Goal: Task Accomplishment & Management: Manage account settings

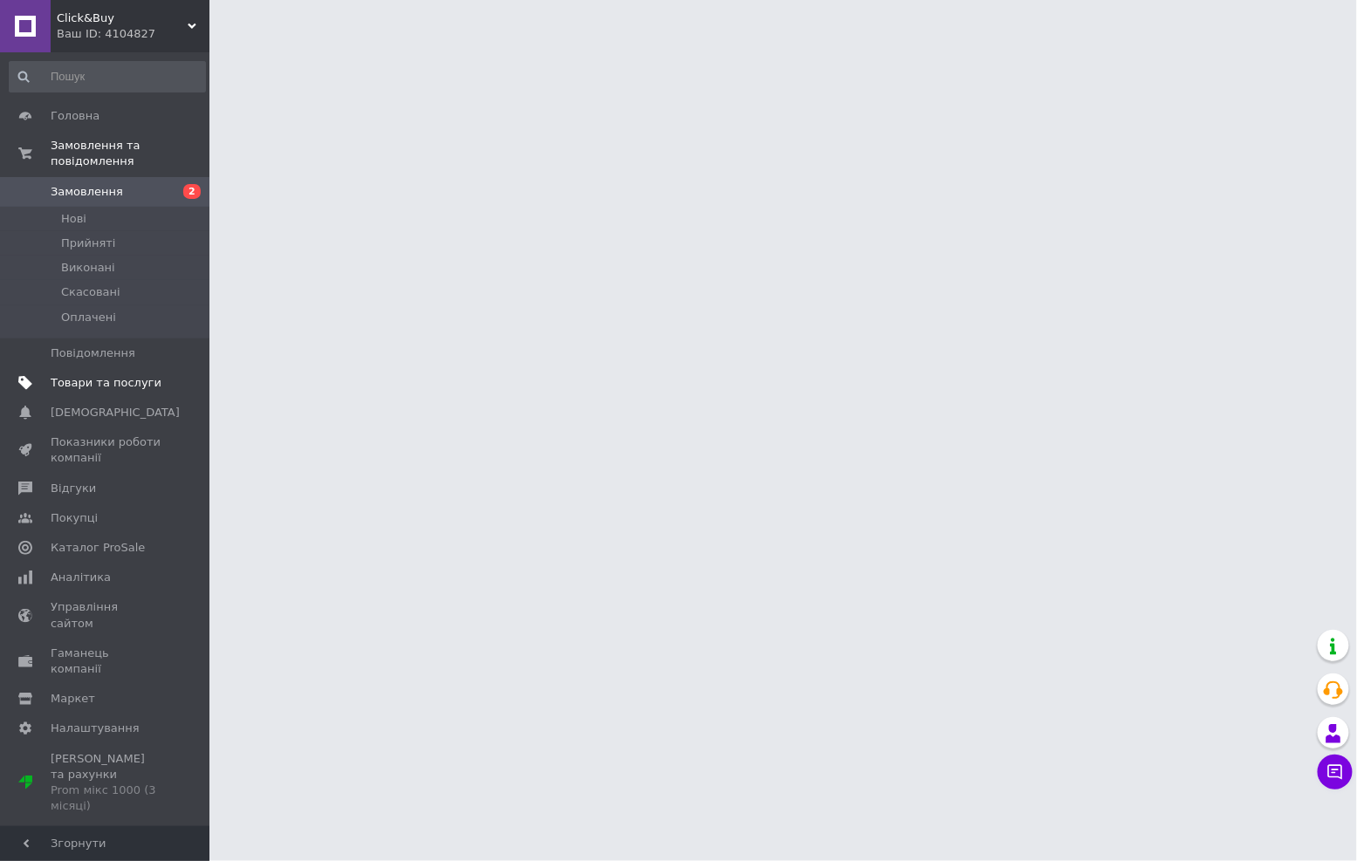
click at [83, 376] on link "Товари та послуги" at bounding box center [107, 383] width 215 height 30
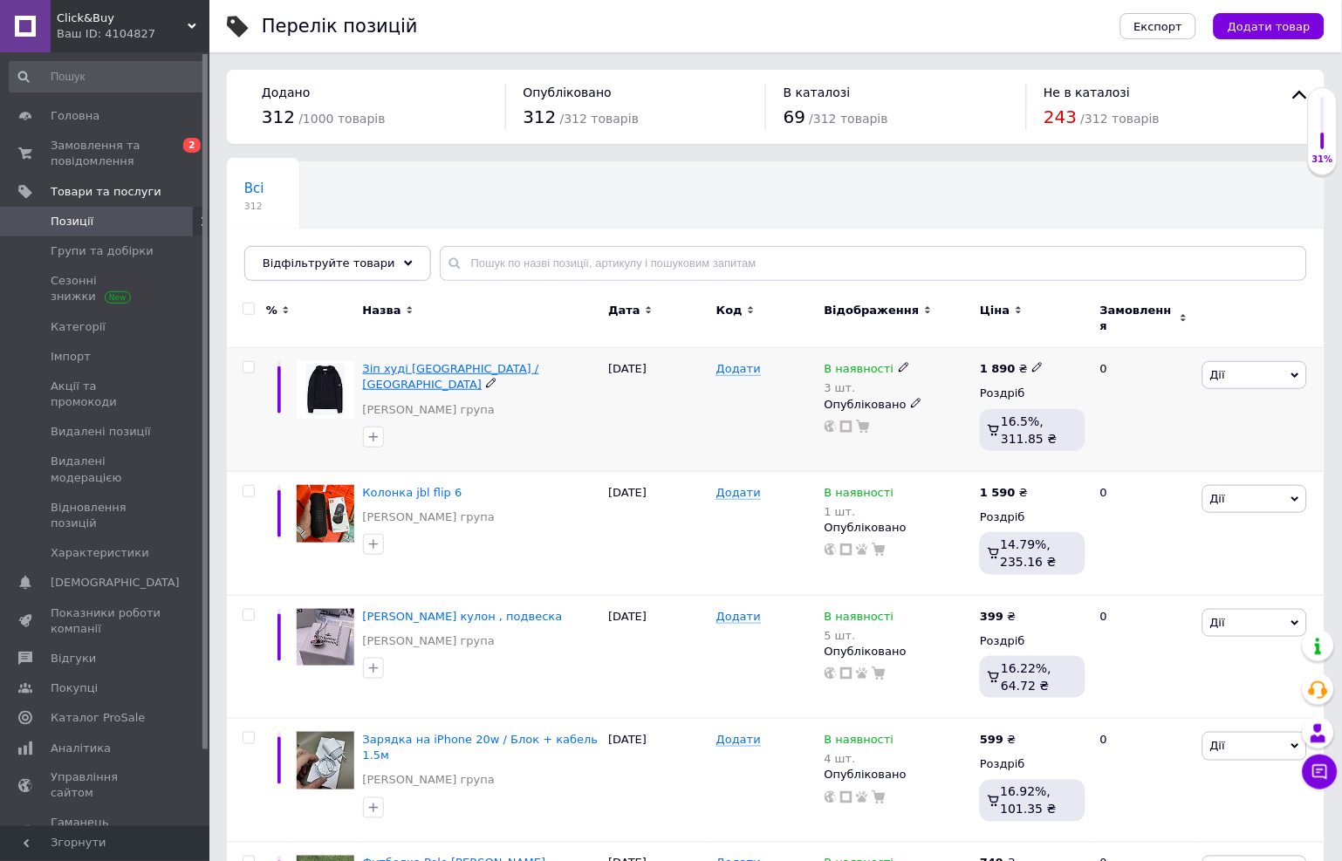
click at [432, 363] on span "Зіп худі [GEOGRAPHIC_DATA] / [GEOGRAPHIC_DATA]" at bounding box center [451, 376] width 176 height 29
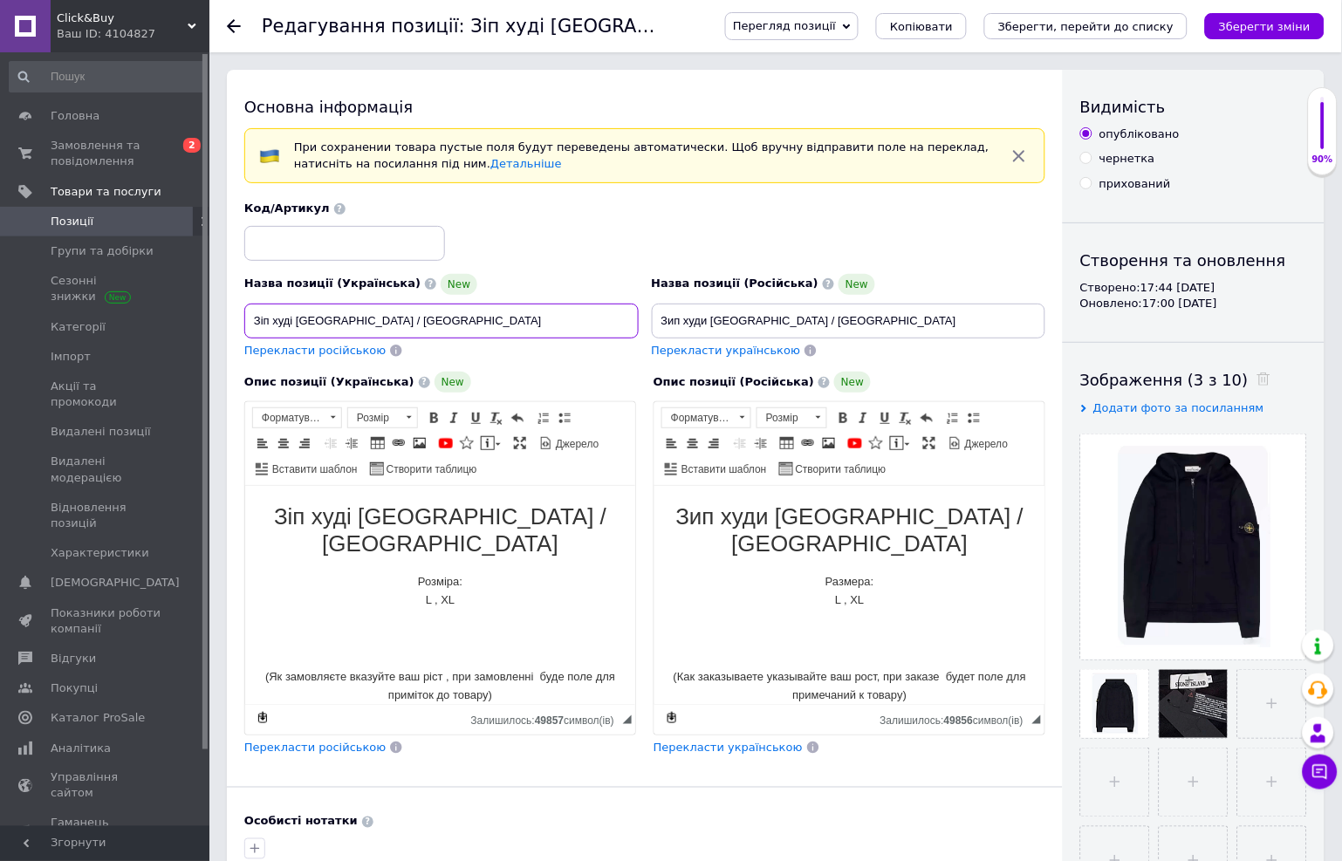
click at [454, 325] on input "Зіп худі [GEOGRAPHIC_DATA] / [GEOGRAPHIC_DATA]" at bounding box center [441, 321] width 394 height 35
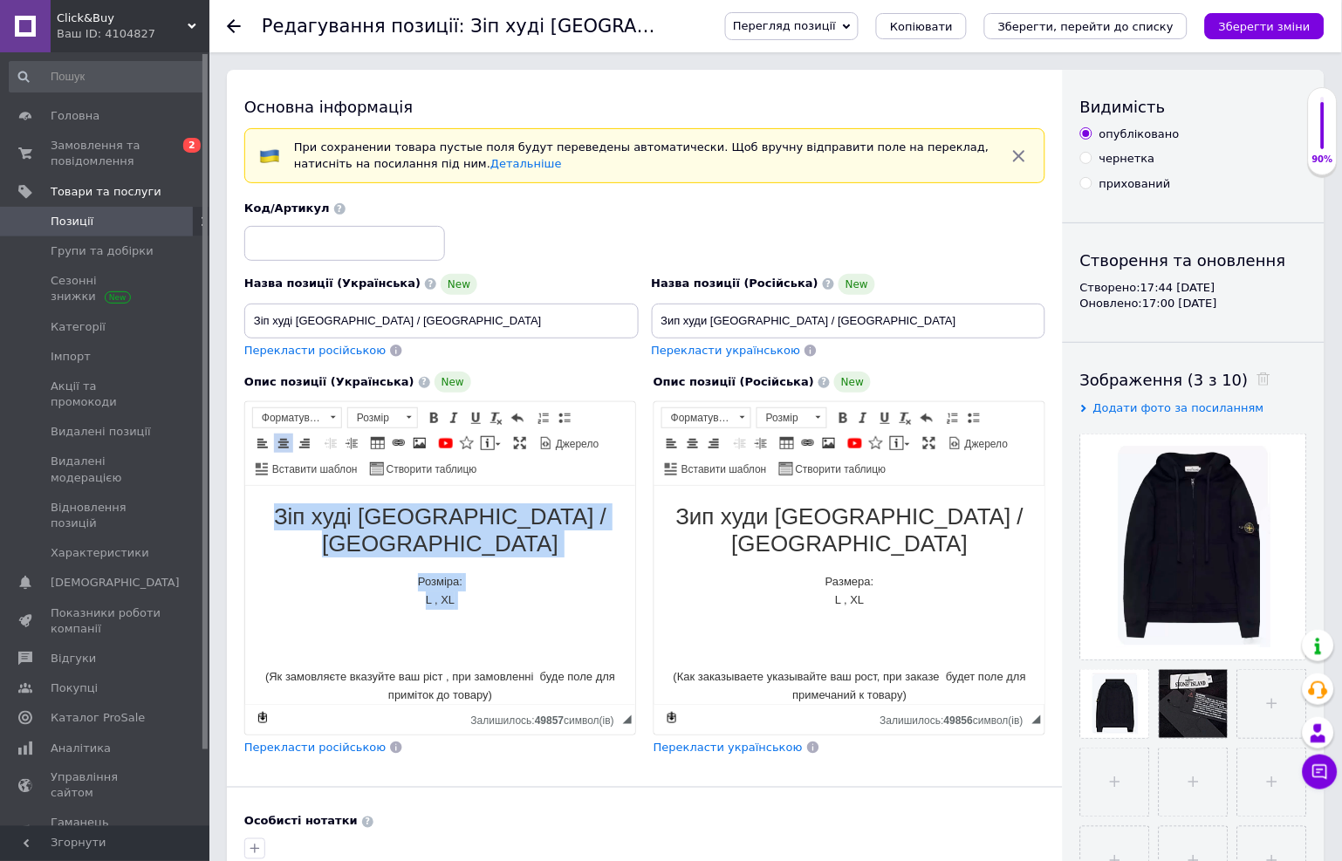
drag, startPoint x: 464, startPoint y: 613, endPoint x: 264, endPoint y: 499, distance: 229.8
click at [264, 499] on html "Зіп худі [GEOGRAPHIC_DATA] / Стон Айленд Розміра: L , XL (Як замовляєте вказуйт…" at bounding box center [439, 603] width 390 height 236
drag, startPoint x: 516, startPoint y: 688, endPoint x: 258, endPoint y: 502, distance: 317.5
click at [258, 502] on html "Зіп худі [GEOGRAPHIC_DATA] / Стон Айленд Розміра: L , XL (Як замовляєте вказуйт…" at bounding box center [439, 603] width 390 height 236
copy body "Зіп худі [GEOGRAPHIC_DATA] / Стон Айленд Розміра: L , XL (Як замовляєте вказуйт…"
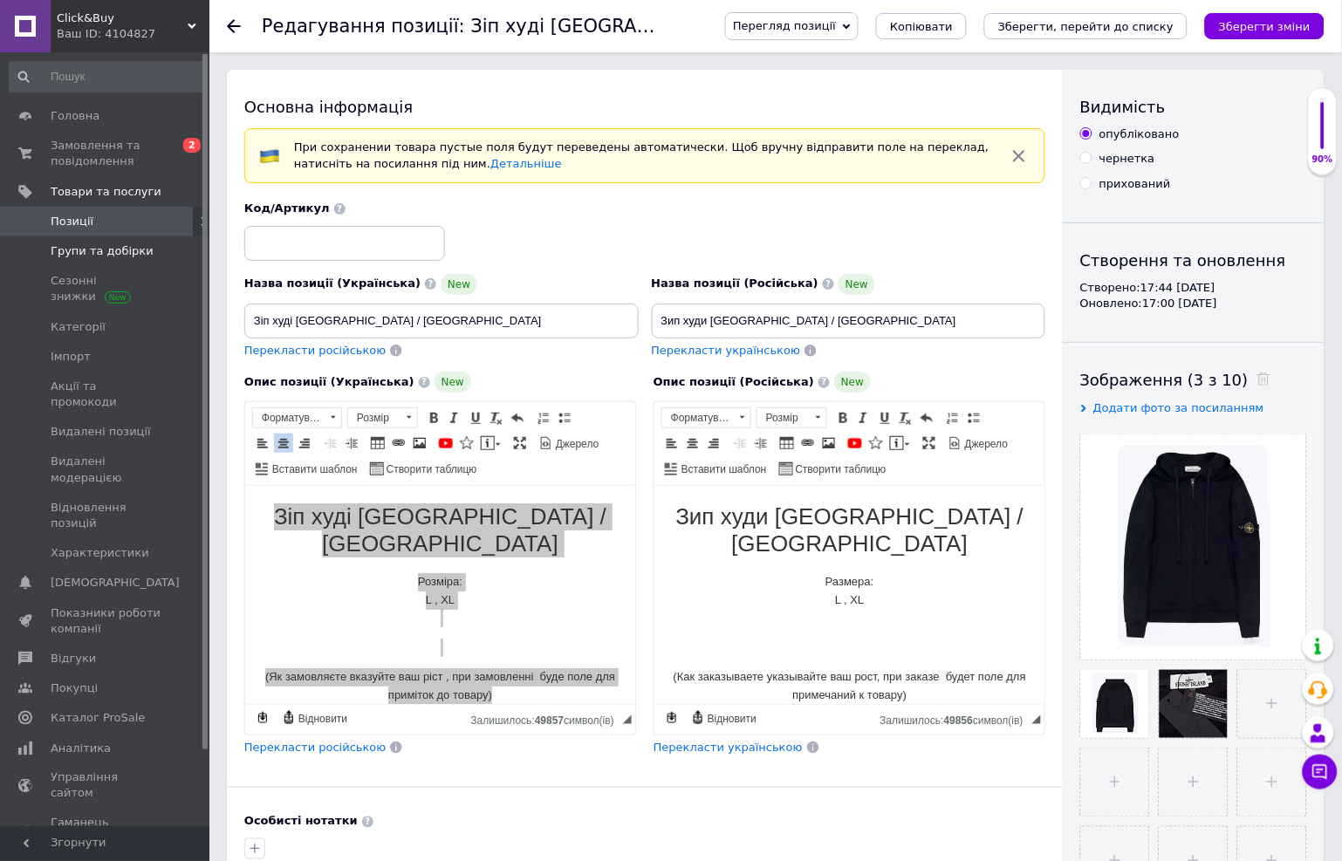
click at [114, 246] on span "Групи та добірки" at bounding box center [102, 251] width 103 height 16
